Goal: Task Accomplishment & Management: Manage account settings

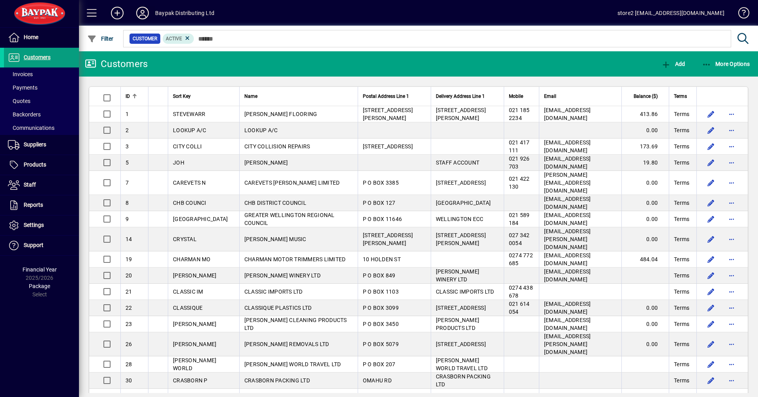
drag, startPoint x: 0, startPoint y: 0, endPoint x: 145, endPoint y: 17, distance: 146.4
click at [145, 17] on icon at bounding box center [143, 13] width 16 height 13
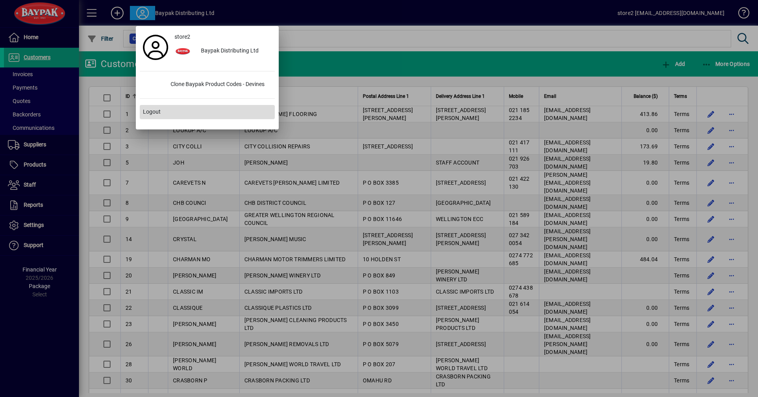
click at [154, 107] on span at bounding box center [207, 112] width 135 height 19
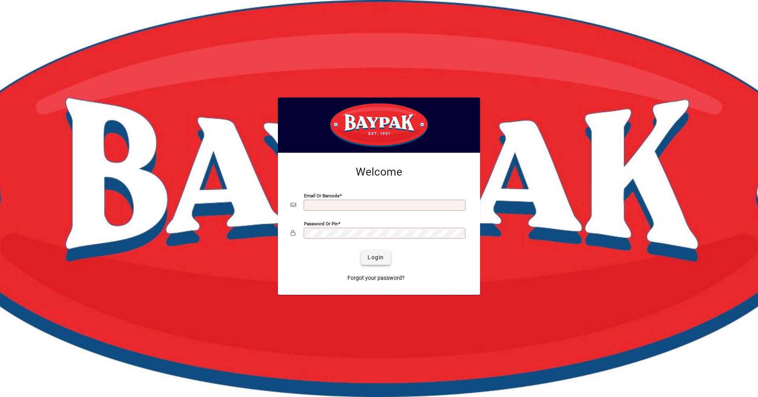
type input "**********"
click at [378, 256] on span "Login" at bounding box center [376, 258] width 16 height 8
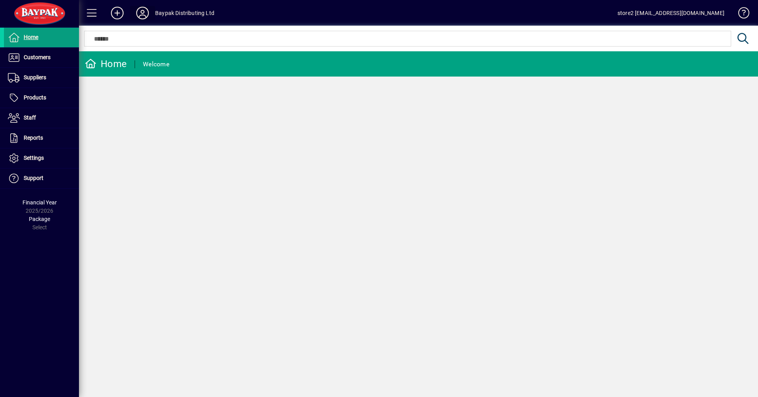
click at [139, 15] on icon at bounding box center [143, 13] width 16 height 13
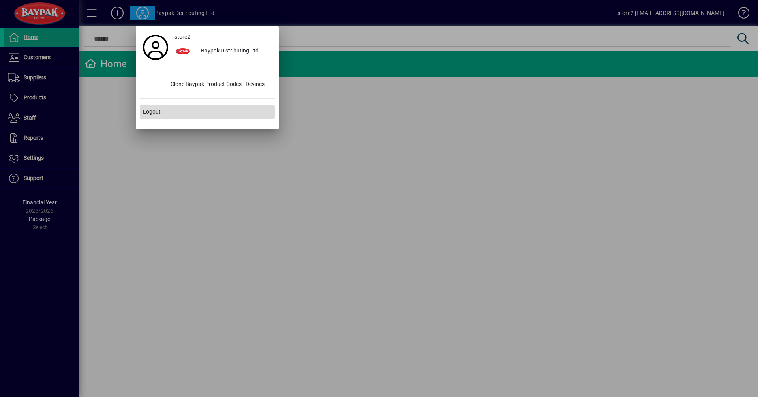
click at [153, 107] on span at bounding box center [207, 112] width 135 height 19
